Goal: Task Accomplishment & Management: Use online tool/utility

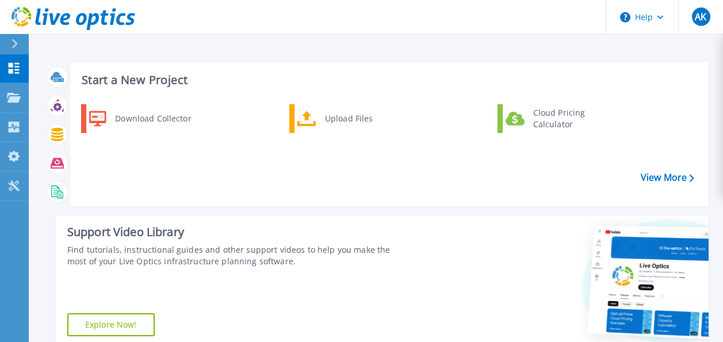
scroll to position [230, 0]
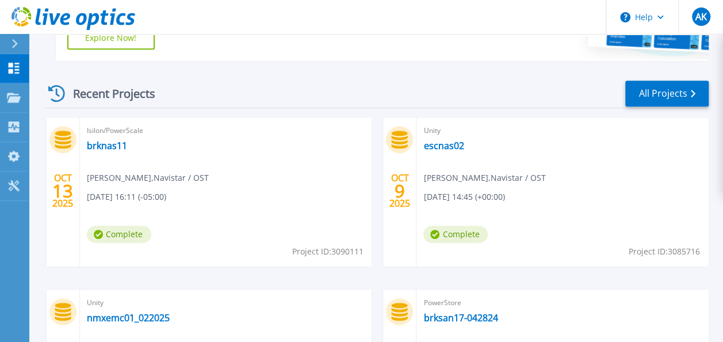
scroll to position [345, 0]
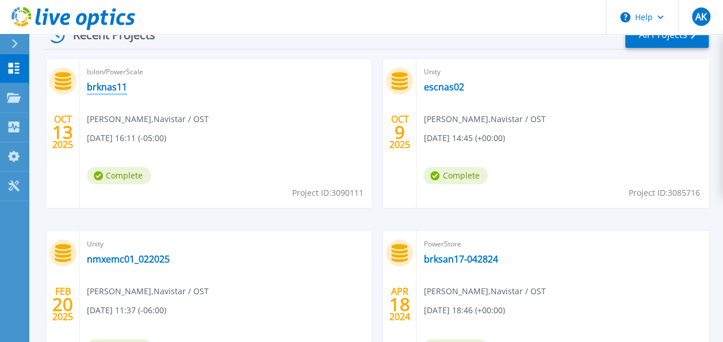
click at [97, 89] on link "brknas11" at bounding box center [107, 86] width 40 height 11
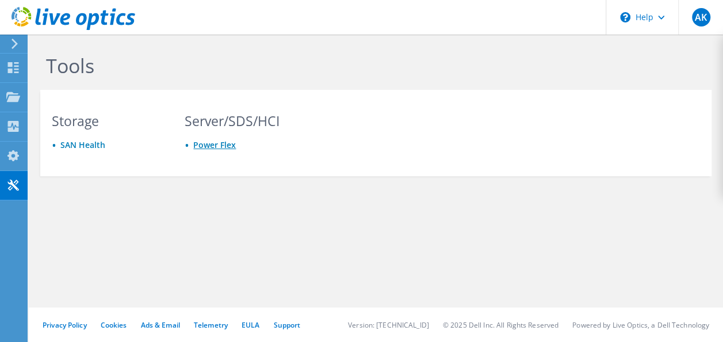
click at [200, 147] on link "Power Flex" at bounding box center [214, 144] width 43 height 11
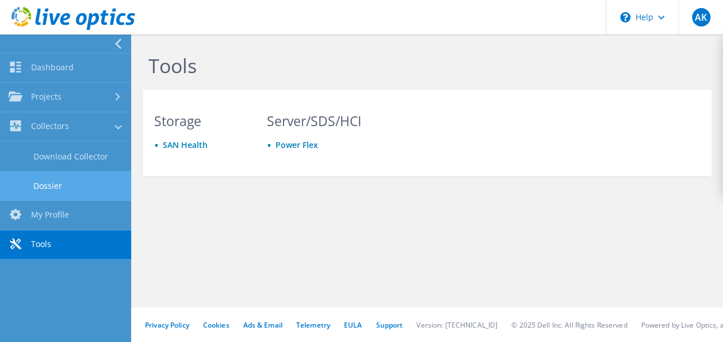
click at [50, 185] on link "Dossier" at bounding box center [65, 185] width 131 height 29
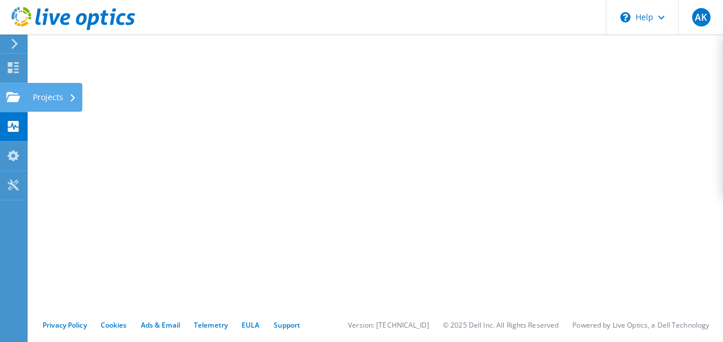
click at [20, 101] on icon at bounding box center [13, 96] width 14 height 11
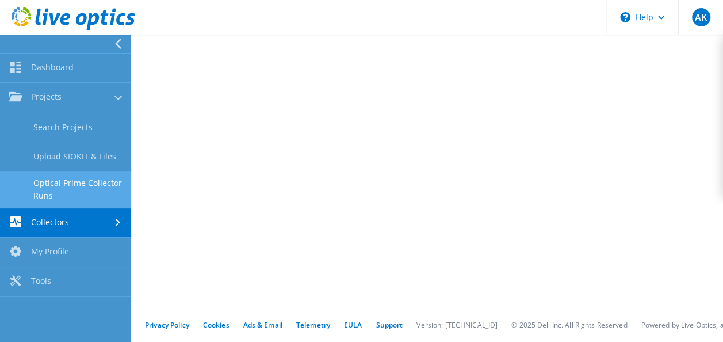
click at [48, 181] on link "Optical Prime Collector Runs" at bounding box center [65, 189] width 131 height 37
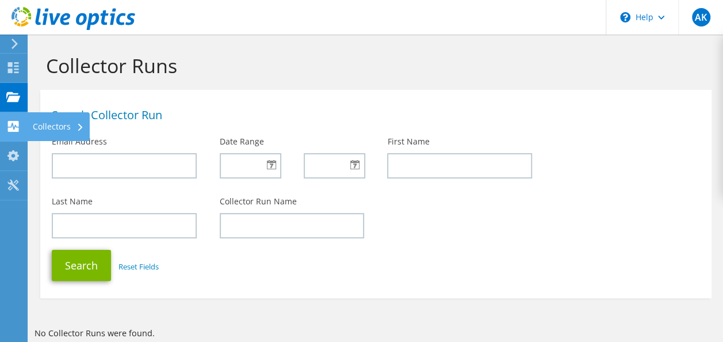
click at [13, 132] on div at bounding box center [13, 127] width 14 height 13
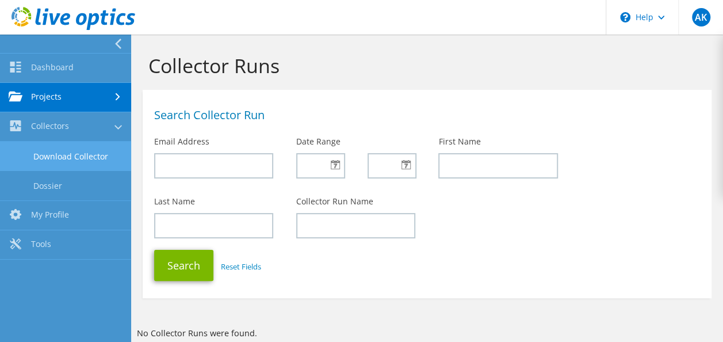
click at [61, 159] on link "Download Collector" at bounding box center [65, 155] width 131 height 29
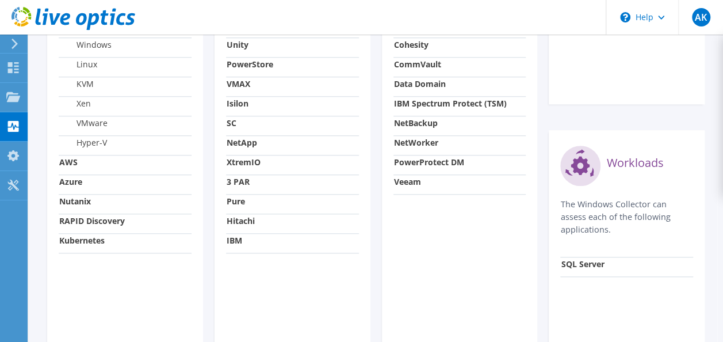
scroll to position [476, 0]
